Goal: Task Accomplishment & Management: Use online tool/utility

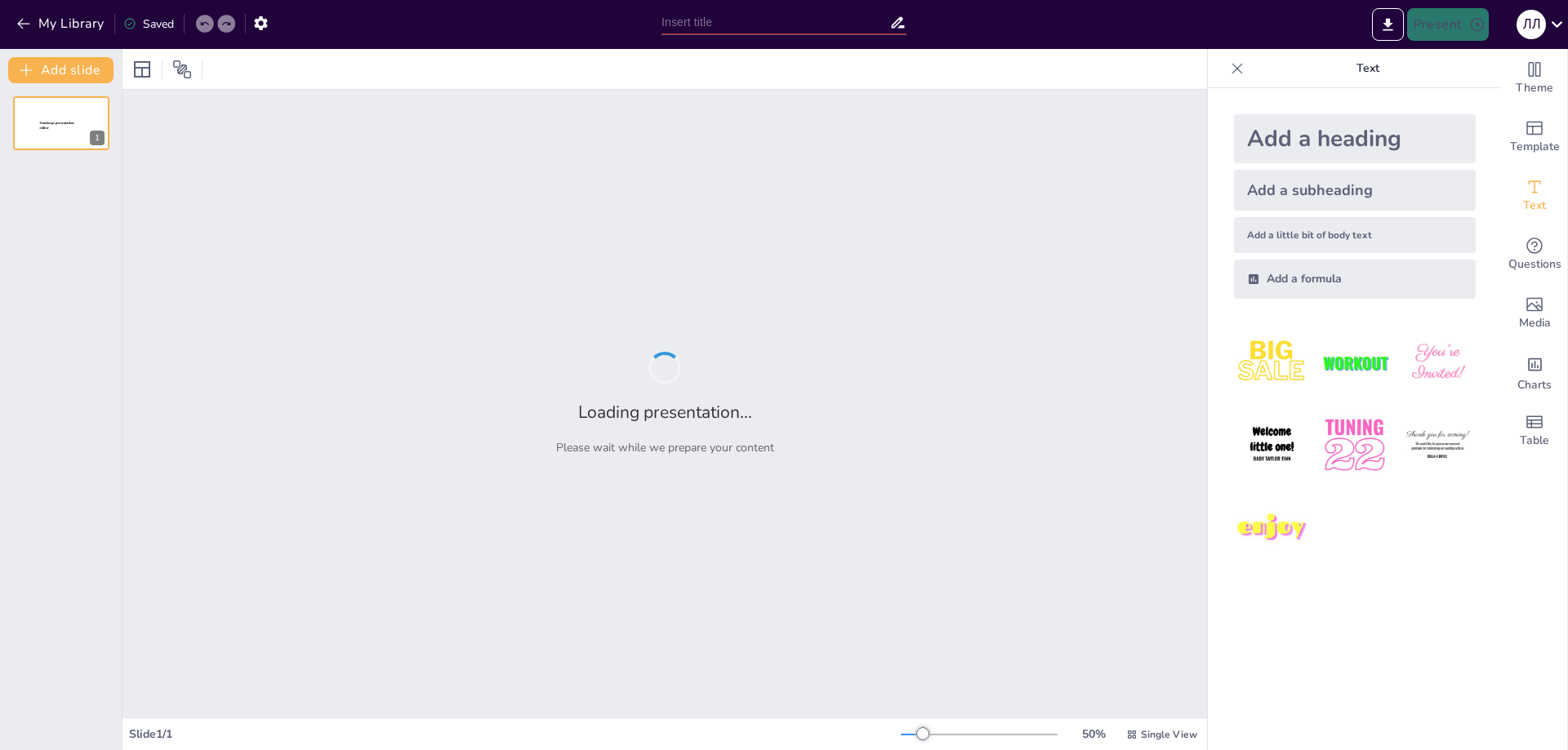
type input "Слухання щодо реорганізації освітніх закладів Леськівської СТГ"
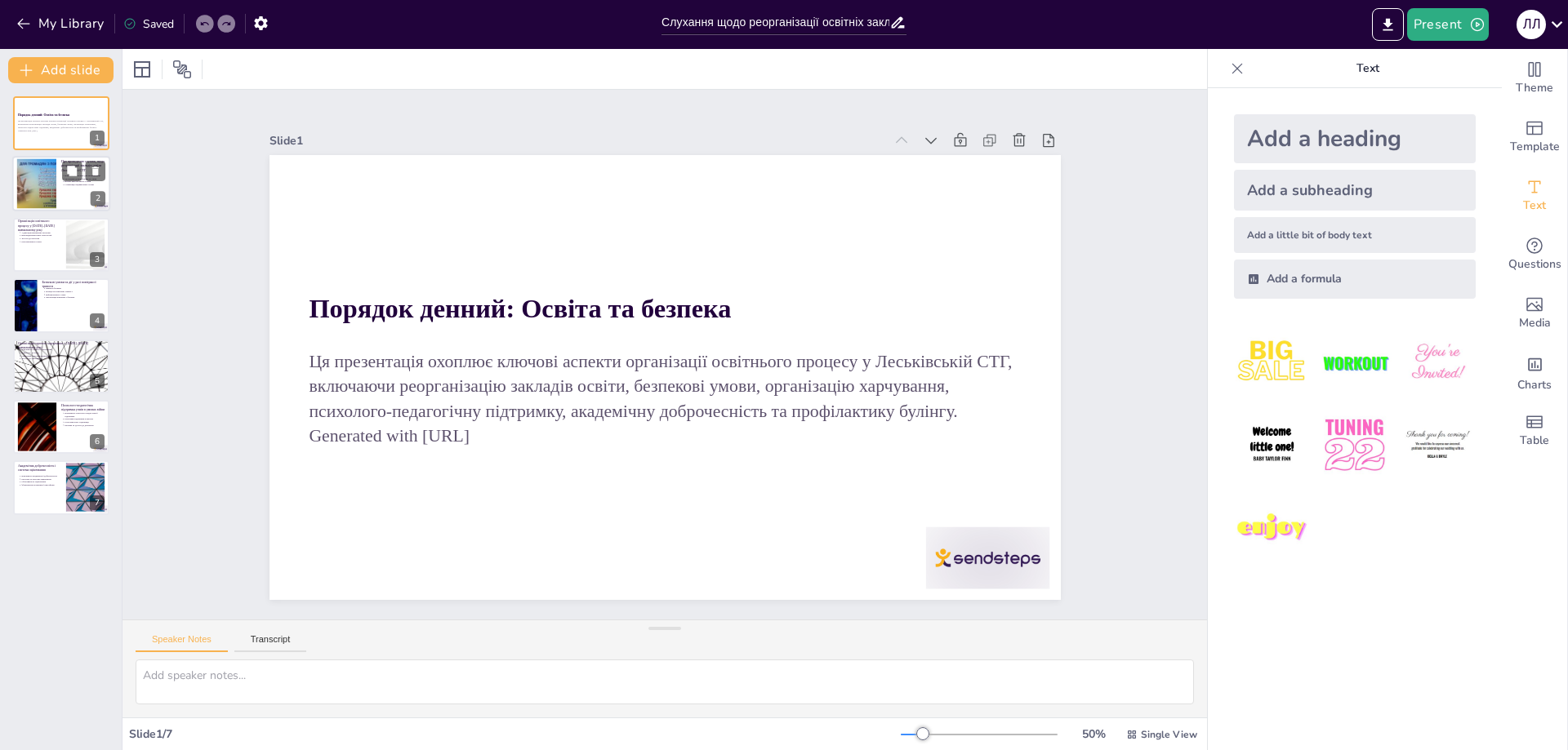
click at [56, 172] on div at bounding box center [61, 184] width 98 height 55
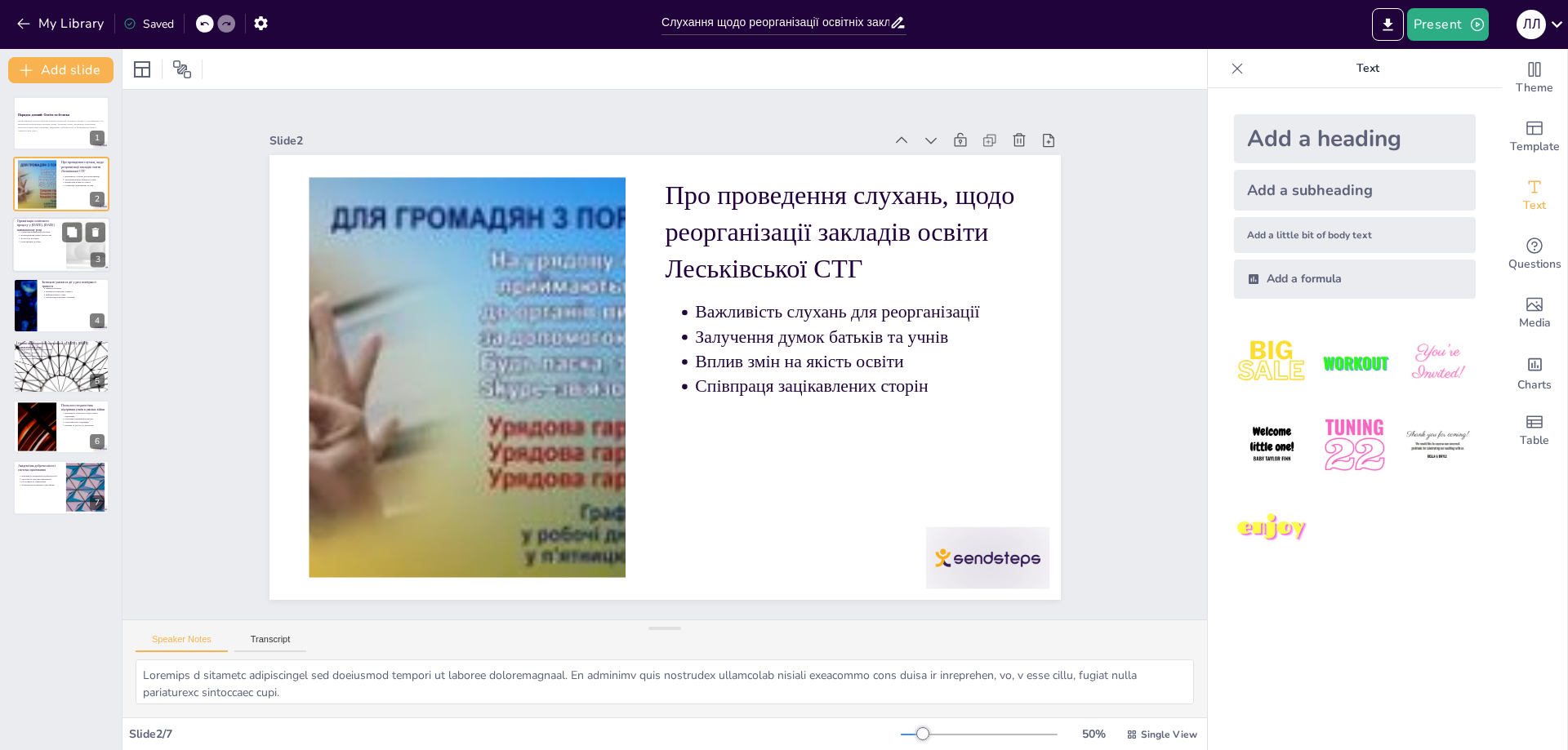
click at [59, 267] on div at bounding box center [61, 244] width 98 height 55
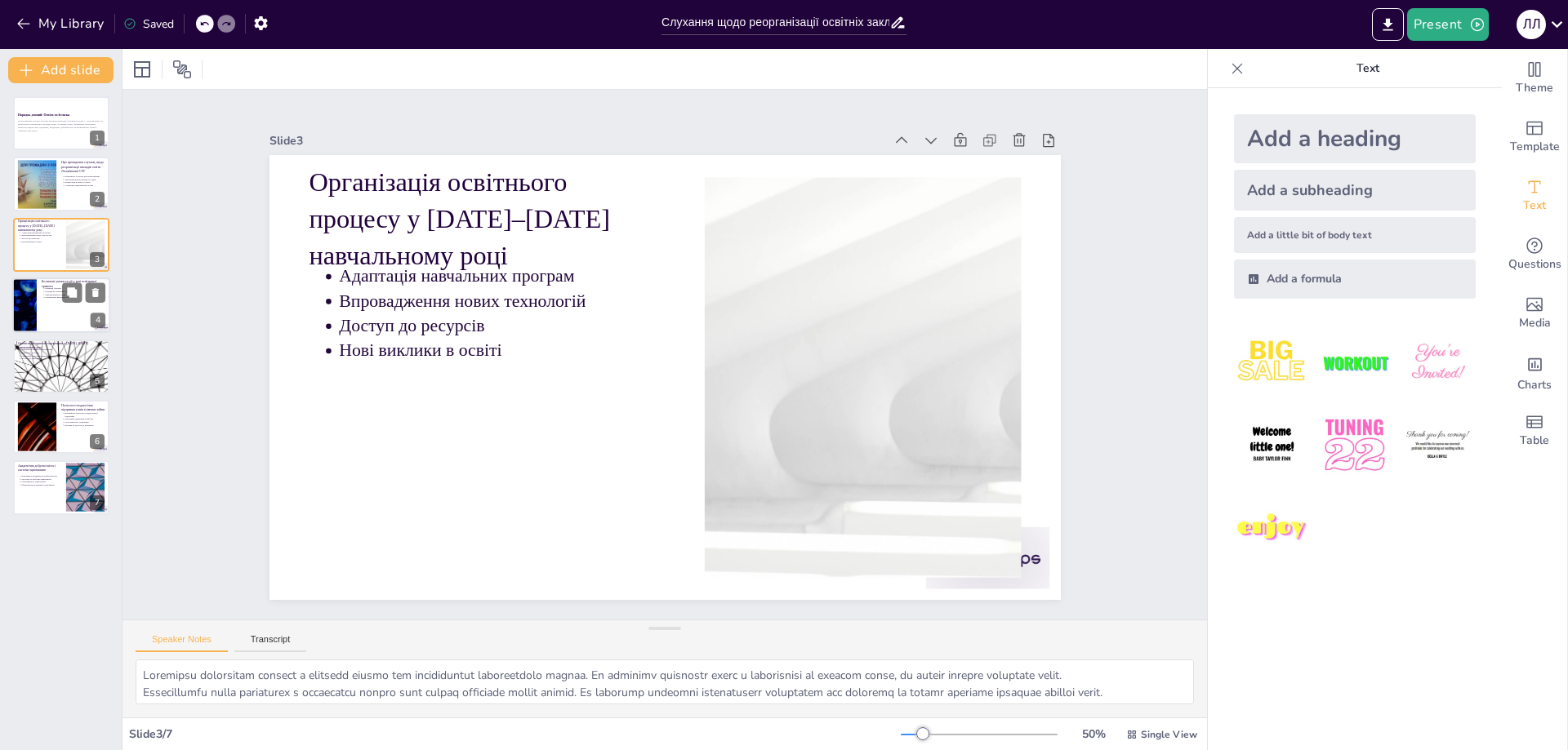
click at [60, 307] on div at bounding box center [61, 305] width 98 height 55
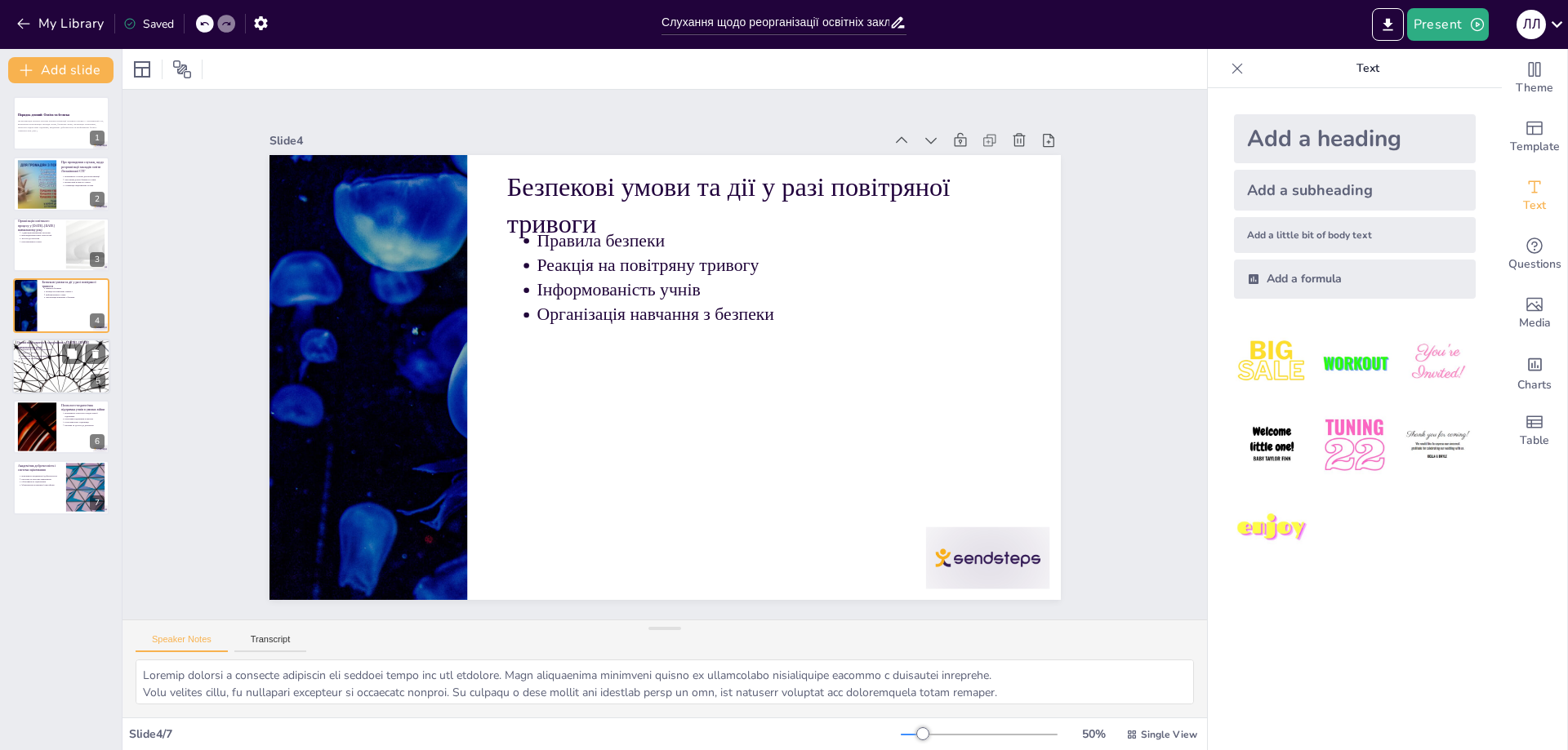
click at [67, 371] on div at bounding box center [61, 366] width 98 height 55
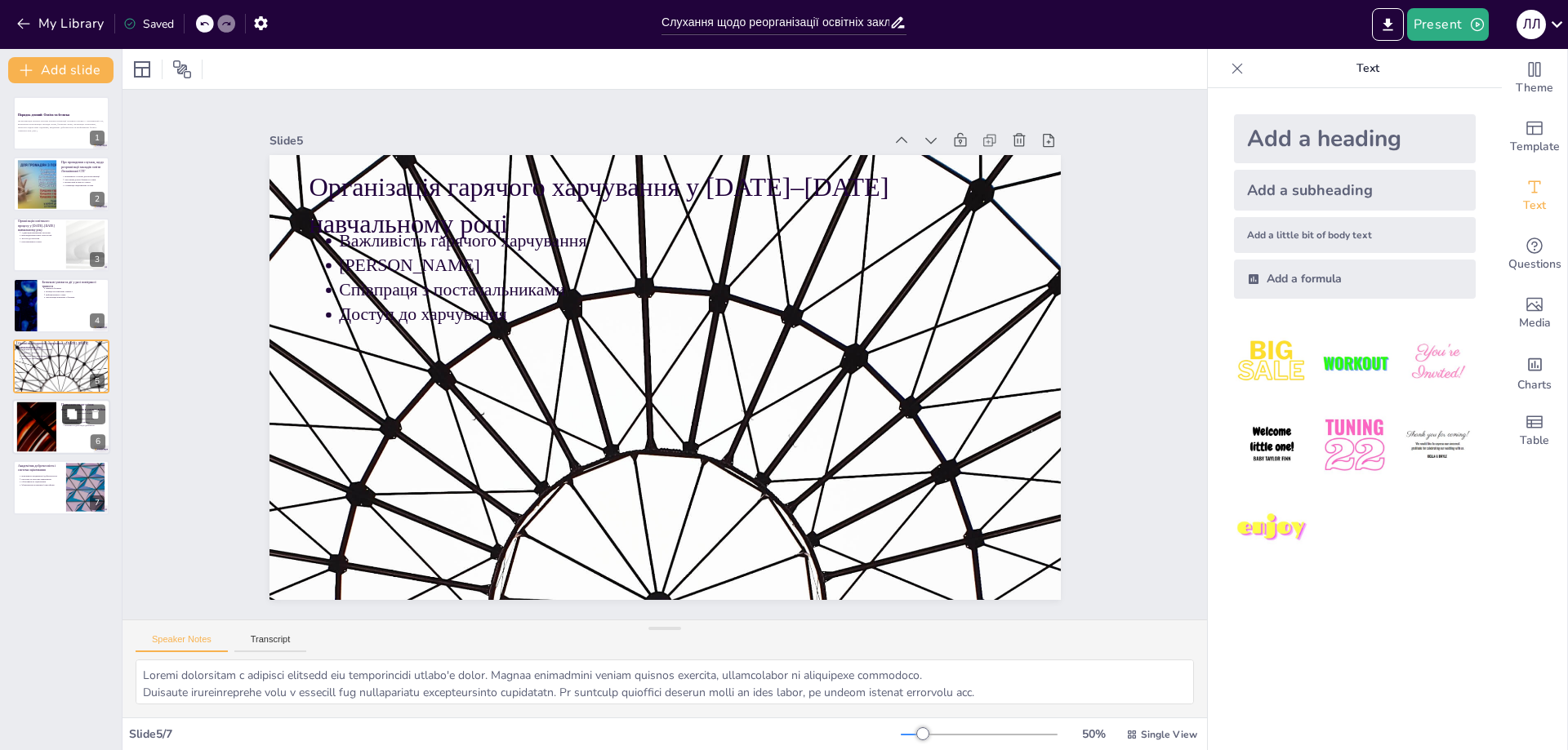
click at [80, 416] on button at bounding box center [72, 414] width 20 height 20
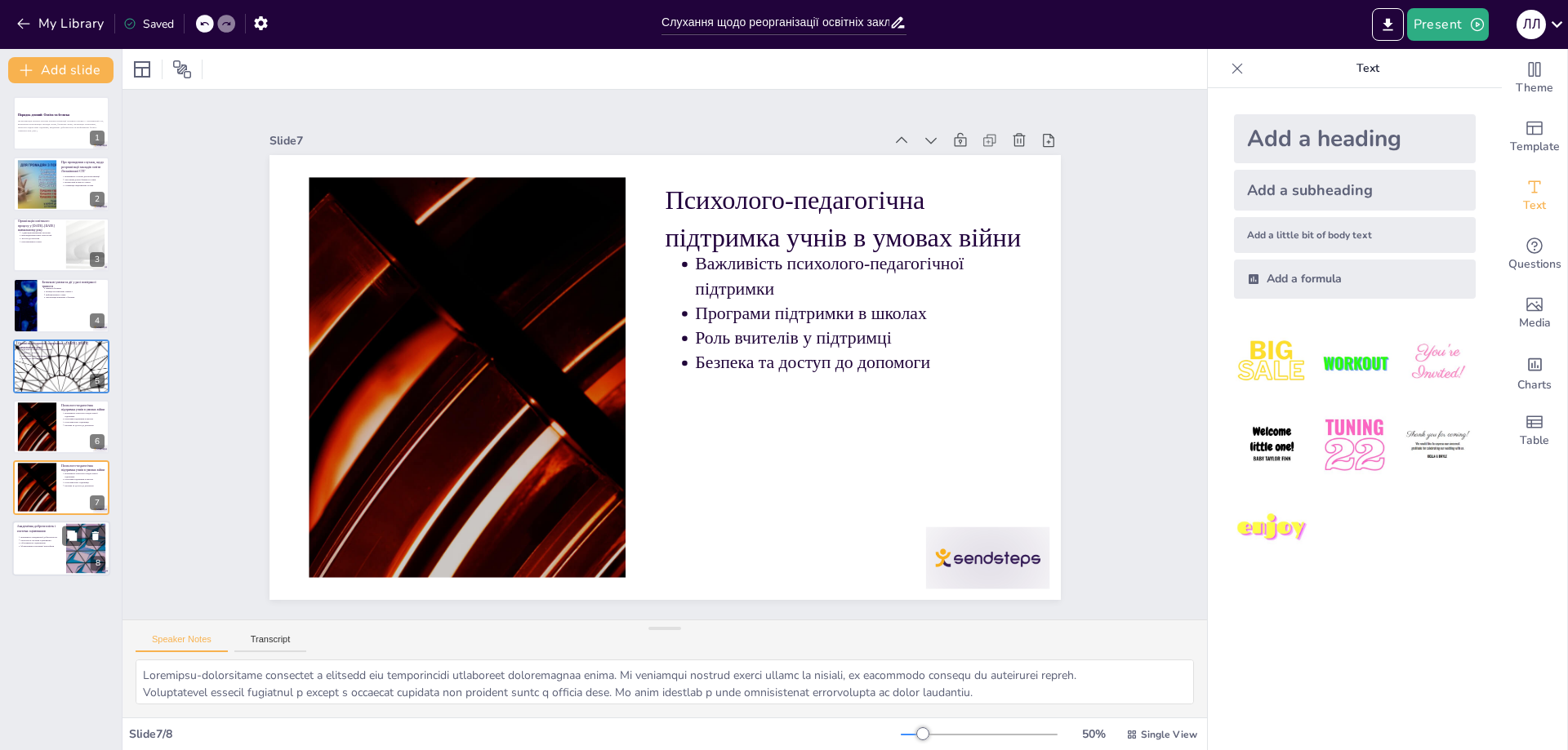
click at [56, 551] on div at bounding box center [61, 548] width 98 height 55
type textarea "Loremipsum dolorsitametc a elitsed doeius tempo. Inci utlabo etdolorema aliquae…"
